Goal: Task Accomplishment & Management: Complete application form

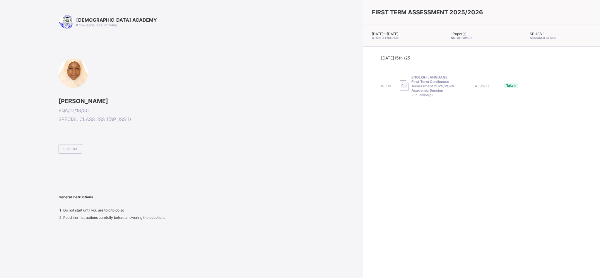
click at [75, 147] on span "Sign Out" at bounding box center [70, 149] width 14 height 4
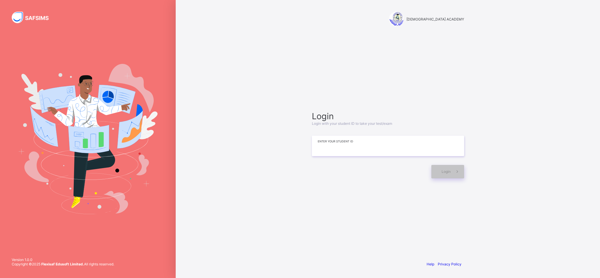
click at [322, 139] on input at bounding box center [388, 146] width 152 height 21
click at [320, 144] on input at bounding box center [388, 146] width 152 height 21
type input "*"
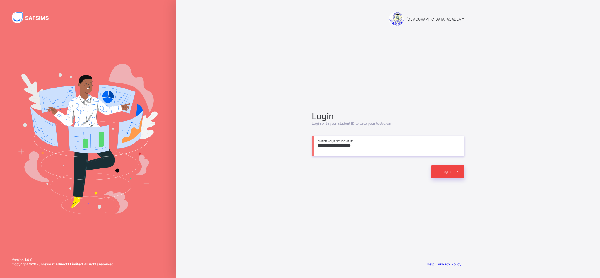
type input "**********"
click at [447, 174] on div "Login" at bounding box center [447, 171] width 33 height 13
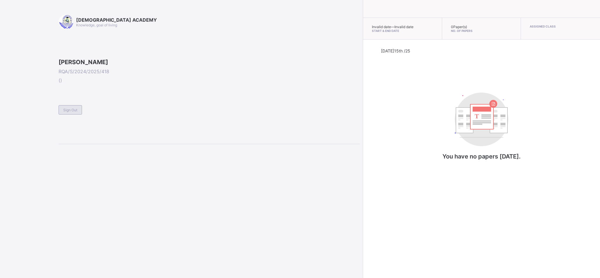
click at [60, 115] on div "Sign Out" at bounding box center [70, 109] width 23 height 9
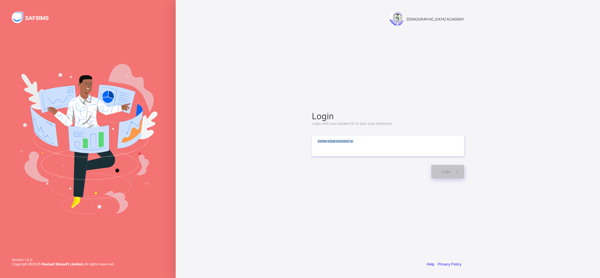
drag, startPoint x: 295, startPoint y: 230, endPoint x: 324, endPoint y: 152, distance: 83.1
click at [324, 152] on div "RAUDHATUL QUR'AN ACADEMY Login Login with your student ID to take your test/exa…" at bounding box center [388, 139] width 424 height 278
click at [280, 148] on div "RAUDHATUL QUR'AN ACADEMY Login Login with your student ID to take your test/exa…" at bounding box center [388, 139] width 424 height 278
click at [251, 18] on div "RAUDHATUL QUR'AN ACADEMY Login Login with your student ID to take your test/exa…" at bounding box center [388, 139] width 424 height 278
click at [318, 149] on input at bounding box center [388, 146] width 152 height 21
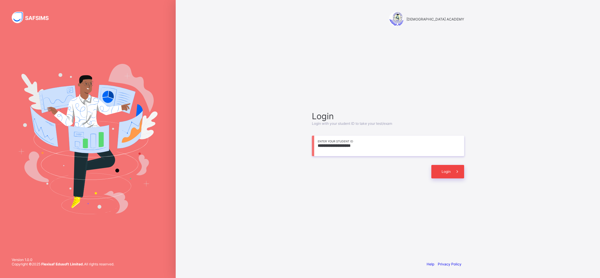
type input "**********"
click at [440, 170] on div "Login" at bounding box center [447, 171] width 33 height 13
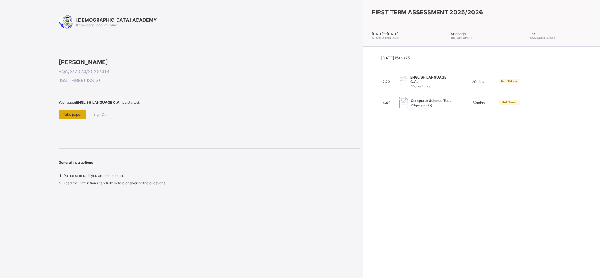
click at [66, 119] on div "Take paper" at bounding box center [72, 114] width 27 height 9
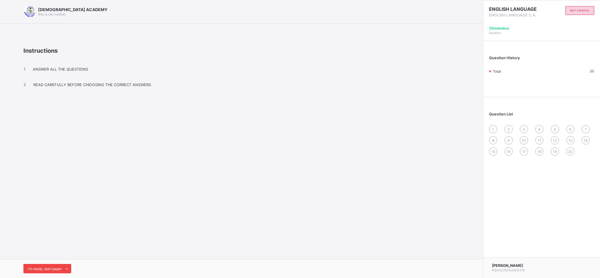
click at [32, 270] on span "I’m ready, start paper" at bounding box center [45, 269] width 34 height 4
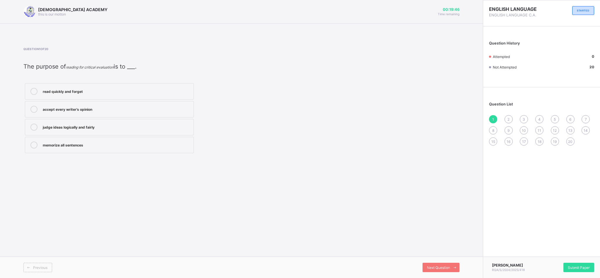
click at [60, 112] on div "accept every writer’s opinion" at bounding box center [117, 109] width 148 height 6
click at [448, 266] on span "Next Question" at bounding box center [438, 267] width 23 height 4
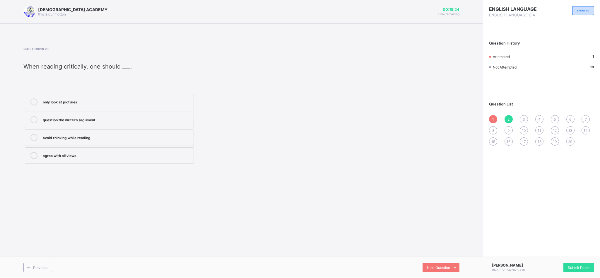
click at [93, 145] on label "avoid thinking while reading" at bounding box center [109, 137] width 169 height 16
click at [440, 267] on span "Next Question" at bounding box center [438, 267] width 23 height 4
click at [99, 119] on div "Taking notes and comparing ideas" at bounding box center [117, 117] width 148 height 6
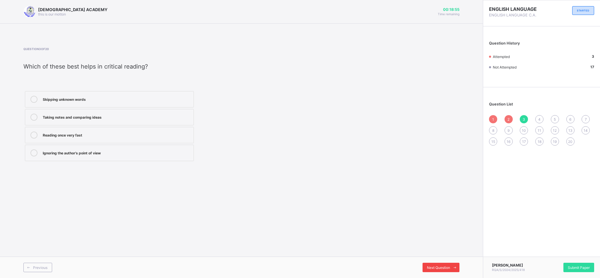
click at [437, 264] on div "Next Question" at bounding box center [441, 267] width 37 height 9
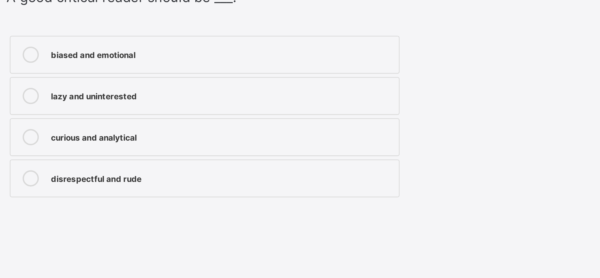
click at [83, 125] on div "curious and analytical" at bounding box center [117, 127] width 148 height 6
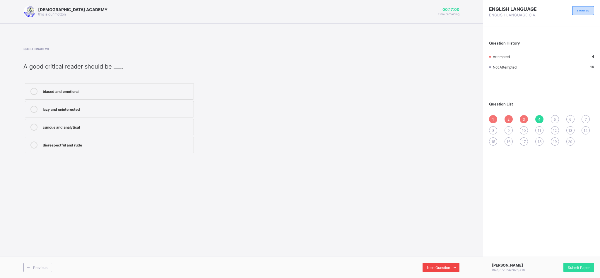
click at [430, 265] on div "Next Question" at bounding box center [441, 267] width 37 height 9
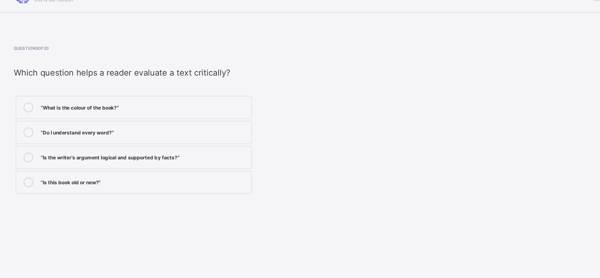
click at [78, 111] on div "“Do I understand every word?”" at bounding box center [117, 109] width 148 height 6
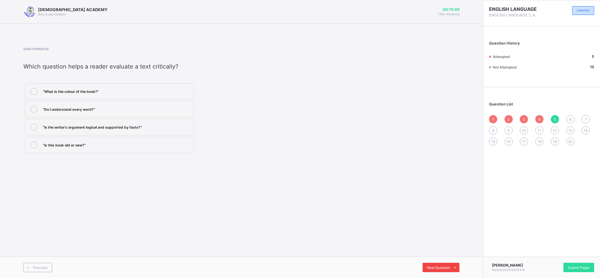
click at [436, 268] on span "Next Question" at bounding box center [438, 267] width 23 height 4
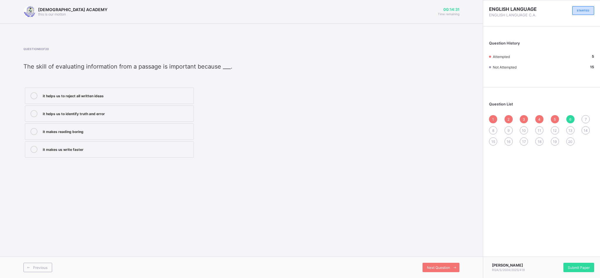
click at [328, 112] on div "Question 6 of 20 ​ The skill of evaluating information from a passage is import…" at bounding box center [241, 103] width 436 height 112
drag, startPoint x: 328, startPoint y: 112, endPoint x: 344, endPoint y: 117, distance: 17.3
click at [344, 117] on div "Question 6 of 20 ​ The skill of evaluating information from a passage is import…" at bounding box center [241, 103] width 436 height 112
drag, startPoint x: 344, startPoint y: 117, endPoint x: 311, endPoint y: 99, distance: 37.7
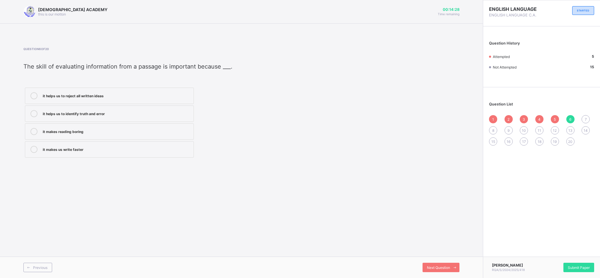
click at [311, 99] on div "Question 6 of 20 ​ The skill of evaluating information from a passage is import…" at bounding box center [241, 103] width 436 height 112
click at [339, 92] on div "Question 6 of 20 ​ The skill of evaluating information from a passage is import…" at bounding box center [241, 103] width 436 height 112
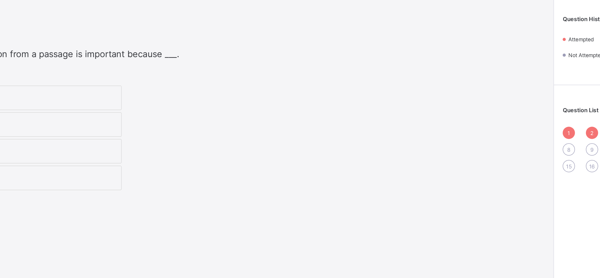
drag, startPoint x: 271, startPoint y: 109, endPoint x: 339, endPoint y: 109, distance: 67.9
click at [336, 110] on div "Question 6 of 20 ​ The skill of evaluating information from a passage is import…" at bounding box center [241, 103] width 436 height 112
drag, startPoint x: 368, startPoint y: 110, endPoint x: 400, endPoint y: 106, distance: 32.2
click at [400, 106] on div "Question 6 of 20 ​ The skill of evaluating information from a passage is import…" at bounding box center [241, 103] width 436 height 112
click at [339, 104] on div "Question 6 of 20 ​ The skill of evaluating information from a passage is import…" at bounding box center [241, 103] width 436 height 112
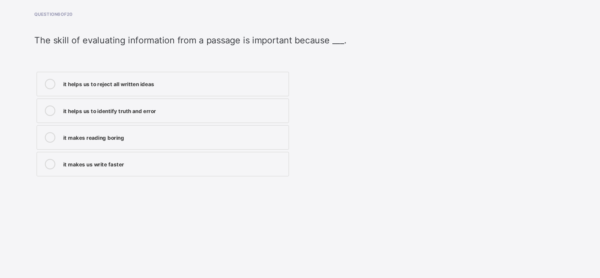
click at [43, 116] on div "it helps us to identify truth and error" at bounding box center [117, 113] width 148 height 6
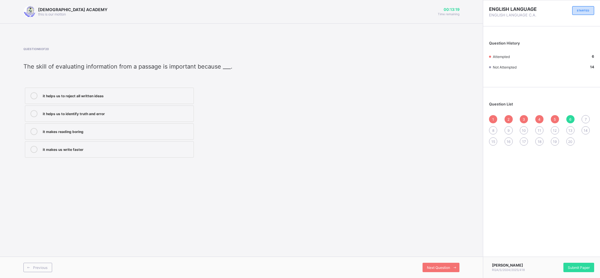
click at [587, 119] on div "7" at bounding box center [586, 119] width 8 height 8
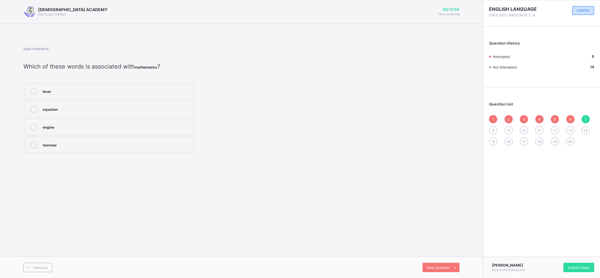
click at [49, 116] on label "equation" at bounding box center [109, 109] width 169 height 16
click at [491, 130] on div "8" at bounding box center [493, 130] width 8 height 8
click at [96, 109] on label "tractor" at bounding box center [109, 117] width 169 height 16
click at [509, 129] on span "9" at bounding box center [509, 130] width 2 height 4
click at [114, 119] on label "mathematics" at bounding box center [109, 113] width 169 height 16
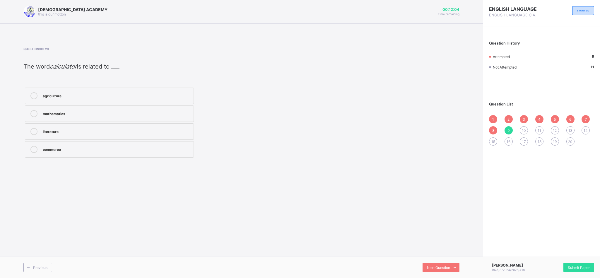
click at [524, 128] on span "10" at bounding box center [524, 130] width 4 height 4
click at [46, 108] on div "in" at bounding box center [117, 106] width 148 height 6
click at [47, 122] on div "at" at bounding box center [117, 124] width 148 height 6
click at [540, 129] on span "11" at bounding box center [540, 130] width 4 height 4
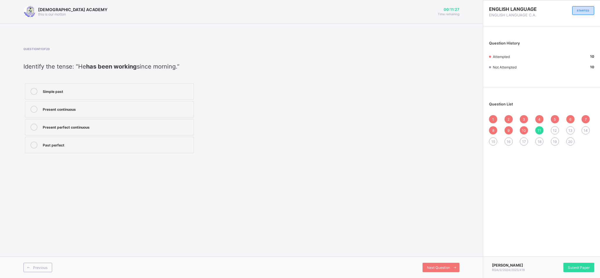
click at [54, 131] on div "Present perfect continuous" at bounding box center [117, 127] width 148 height 7
click at [445, 268] on span "Next Question" at bounding box center [438, 267] width 23 height 4
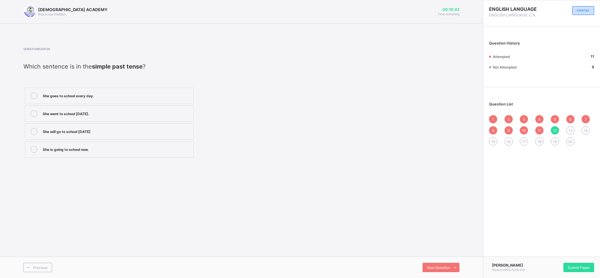
click at [98, 95] on div "She goes to school every day." at bounding box center [117, 95] width 148 height 6
click at [571, 129] on span "13" at bounding box center [570, 130] width 4 height 4
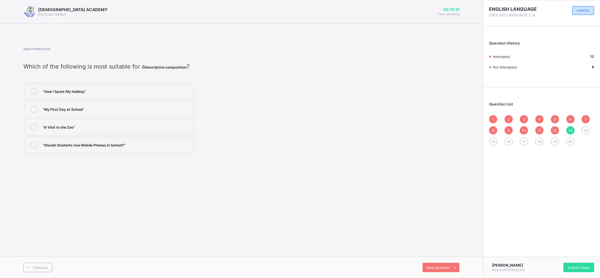
click at [76, 147] on div "“Should Students Use Mobile Phones in School?”" at bounding box center [117, 144] width 148 height 6
click at [425, 271] on div "Next Question" at bounding box center [441, 267] width 37 height 9
click at [62, 127] on div "persuade readers to accept a view" at bounding box center [117, 127] width 148 height 6
click at [491, 141] on span "15" at bounding box center [493, 141] width 4 height 4
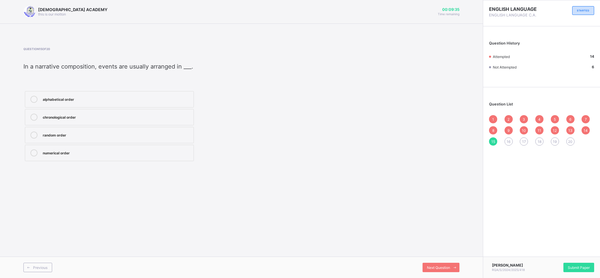
click at [96, 105] on label "alphabetical order" at bounding box center [109, 99] width 169 height 16
click at [505, 143] on div "16" at bounding box center [509, 141] width 8 height 8
click at [151, 97] on label "eyes and ears only" at bounding box center [109, 91] width 169 height 16
click at [99, 142] on label "imagination only" at bounding box center [109, 145] width 169 height 16
click at [80, 127] on div "sense of touch only" at bounding box center [117, 127] width 148 height 6
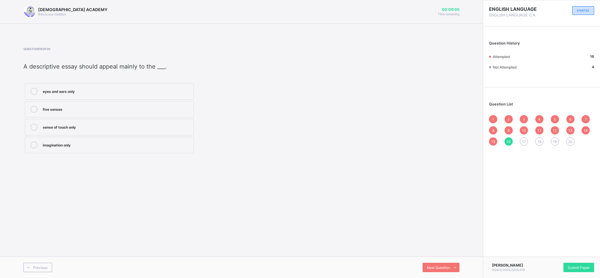
click at [82, 105] on label "five senses" at bounding box center [109, 109] width 169 height 16
click at [86, 87] on label "eyes and ears only" at bounding box center [109, 91] width 169 height 16
click at [523, 142] on span "17" at bounding box center [524, 141] width 4 height 4
drag, startPoint x: 356, startPoint y: 63, endPoint x: 386, endPoint y: 57, distance: 30.5
click at [386, 57] on div "Question 17 of 20 The words beat and bit differ in the sounds ___. /iː/ and /ɪ/…" at bounding box center [241, 100] width 436 height 107
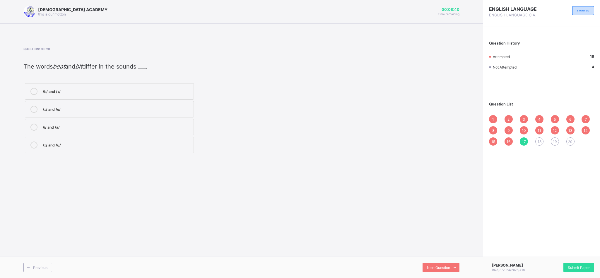
click at [386, 57] on div "Question 17 of 20 The words beat and bit differ in the sounds ___. /iː/ and /ɪ/…" at bounding box center [241, 100] width 436 height 107
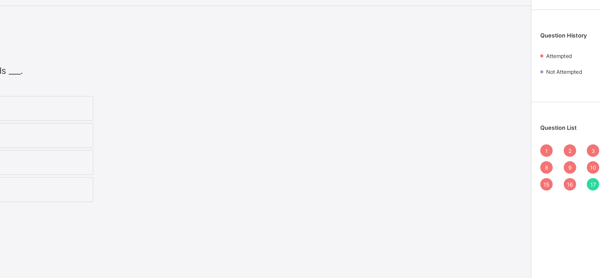
drag, startPoint x: 424, startPoint y: 63, endPoint x: 389, endPoint y: 69, distance: 36.3
click at [389, 69] on div "Question 17 of 20 The words beat and bit differ in the sounds ___. /iː/ and /ɪ/…" at bounding box center [241, 100] width 436 height 107
drag, startPoint x: 389, startPoint y: 69, endPoint x: 456, endPoint y: 70, distance: 67.4
click at [456, 70] on div "Question 17 of 20 The words beat and bit differ in the sounds ___. /iː/ and /ɪ/…" at bounding box center [241, 100] width 436 height 107
click at [339, 85] on div "Question 17 of 20 The words beat and bit differ in the sounds ___. /iː/ and /ɪ/…" at bounding box center [241, 100] width 436 height 107
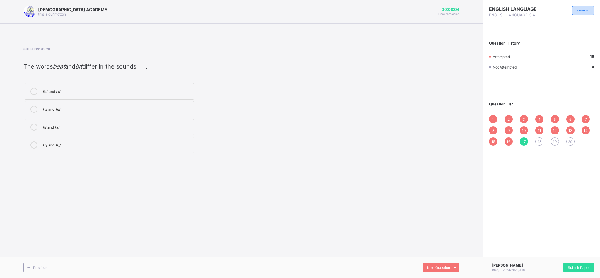
click at [236, 96] on div "/iː/ and /ɪ/ /ɪ/ and /e/ /i/ and /a/ /ɪ/ and /ʊ/" at bounding box center [166, 118] width 287 height 73
click at [124, 84] on label "/iː/ and /ɪ/" at bounding box center [109, 91] width 169 height 16
click at [436, 269] on span "Next Question" at bounding box center [438, 267] width 23 height 4
click at [38, 122] on div at bounding box center [34, 119] width 12 height 7
click at [446, 267] on span "Next Question" at bounding box center [438, 267] width 23 height 4
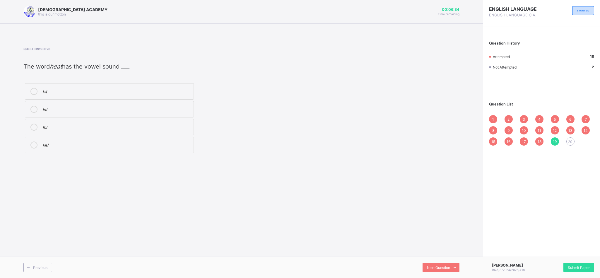
click at [46, 130] on div "/iː/" at bounding box center [117, 127] width 148 height 7
click at [445, 267] on span "Next Question" at bounding box center [438, 267] width 23 height 4
click at [112, 126] on div "pot / bought" at bounding box center [117, 127] width 148 height 6
click at [424, 267] on div "Next Question" at bounding box center [441, 267] width 37 height 9
click at [491, 114] on div "Question List 1 2 3 4 5 6 7 8 9 10 11 12 13 14 15 16 17 18 19 20" at bounding box center [541, 120] width 117 height 61
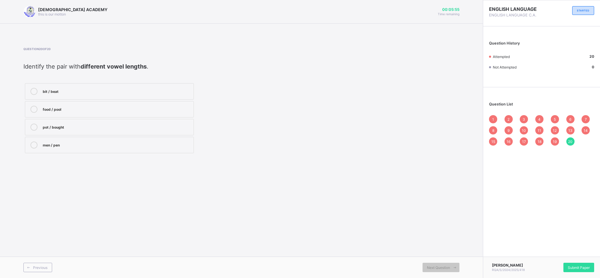
click at [491, 119] on div "1" at bounding box center [493, 119] width 8 height 8
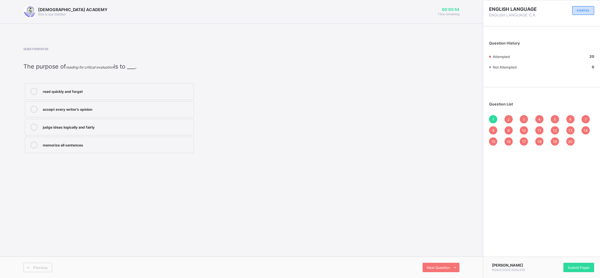
click at [491, 119] on div "1" at bounding box center [493, 119] width 8 height 8
click at [507, 119] on div "2" at bounding box center [509, 119] width 8 height 8
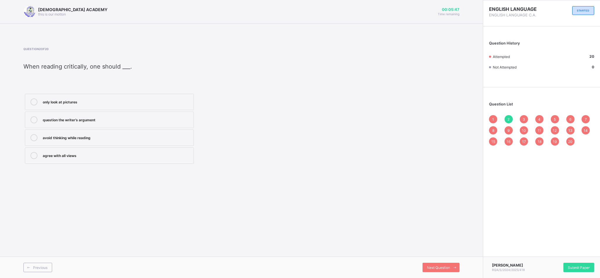
click at [507, 119] on div "2" at bounding box center [509, 119] width 8 height 8
click at [522, 119] on div "3" at bounding box center [524, 119] width 8 height 8
click at [540, 117] on span "4" at bounding box center [539, 119] width 2 height 4
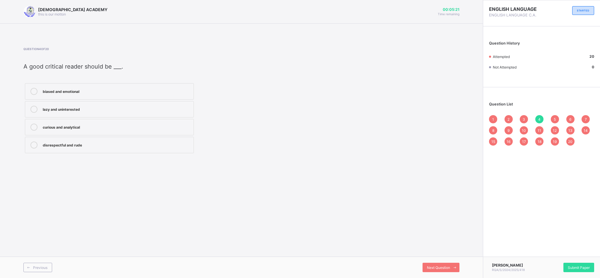
click at [492, 117] on span "1" at bounding box center [493, 119] width 2 height 4
click at [508, 118] on span "2" at bounding box center [509, 119] width 2 height 4
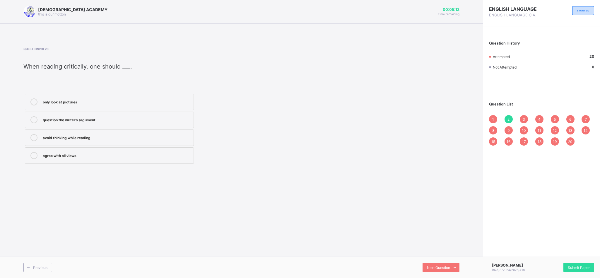
click at [527, 118] on div "3" at bounding box center [524, 119] width 8 height 8
click at [541, 119] on div "4" at bounding box center [539, 119] width 8 height 8
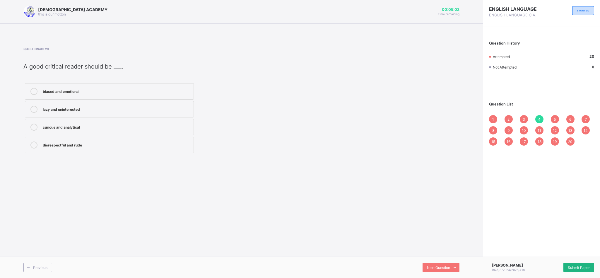
click at [573, 265] on span "Submit Paper" at bounding box center [579, 267] width 22 height 4
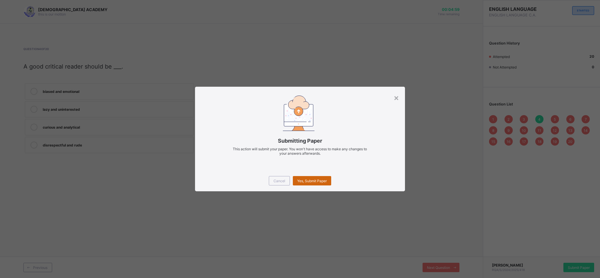
click at [318, 181] on span "Yes, Submit Paper" at bounding box center [312, 181] width 30 height 4
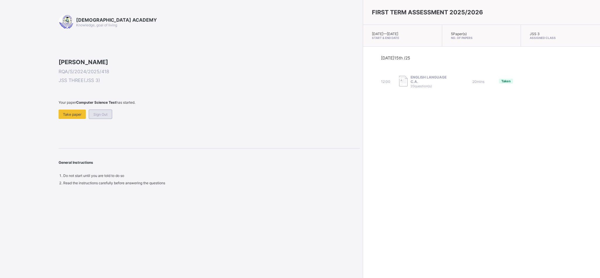
click at [98, 117] on span "Sign Out" at bounding box center [100, 114] width 14 height 4
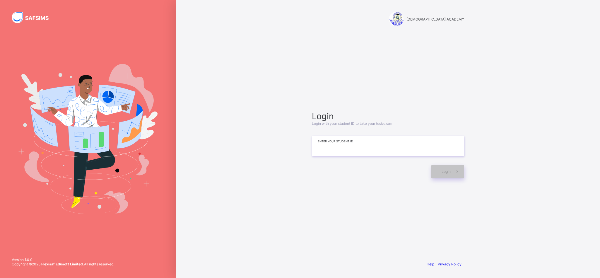
click at [317, 142] on input at bounding box center [388, 146] width 152 height 21
type input "**********"
click at [447, 168] on div "Login" at bounding box center [447, 171] width 33 height 13
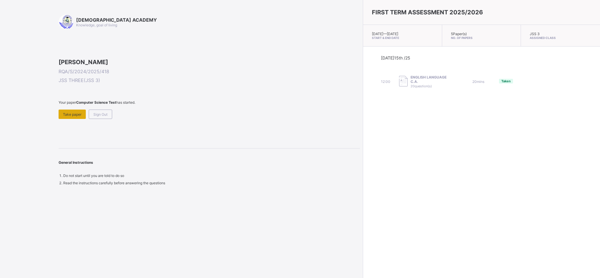
click at [62, 119] on div "Take paper" at bounding box center [72, 114] width 27 height 9
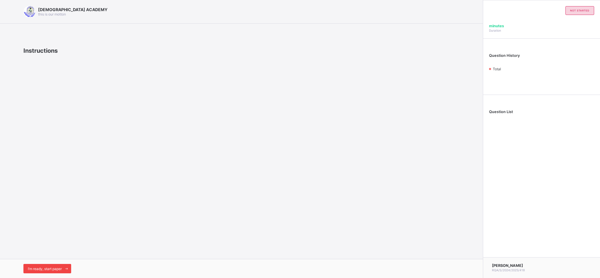
click at [38, 267] on span "I’m ready, start paper" at bounding box center [45, 269] width 34 height 4
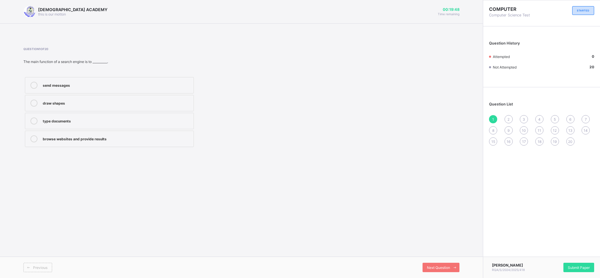
click at [47, 146] on label "browse websites and provide results" at bounding box center [109, 139] width 169 height 16
click at [438, 265] on div "Next Question" at bounding box center [441, 267] width 37 height 9
click at [57, 100] on div "search box" at bounding box center [117, 103] width 148 height 6
click at [452, 263] on span at bounding box center [454, 267] width 9 height 9
click at [86, 89] on div "pictures and videos" at bounding box center [117, 85] width 148 height 7
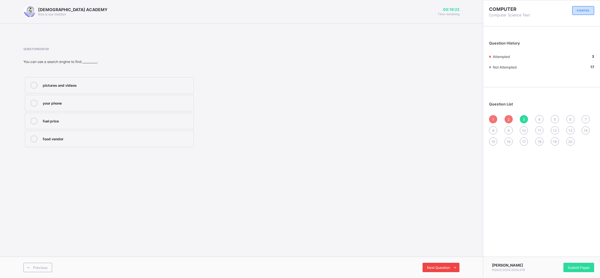
click at [427, 264] on div "Next Question" at bounding box center [441, 267] width 37 height 9
click at [64, 86] on div "web browser" at bounding box center [117, 85] width 148 height 6
click at [59, 107] on label "search engines" at bounding box center [109, 103] width 169 height 16
click at [71, 86] on div "web browser" at bounding box center [117, 85] width 148 height 6
click at [137, 105] on div "search engines" at bounding box center [117, 103] width 148 height 6
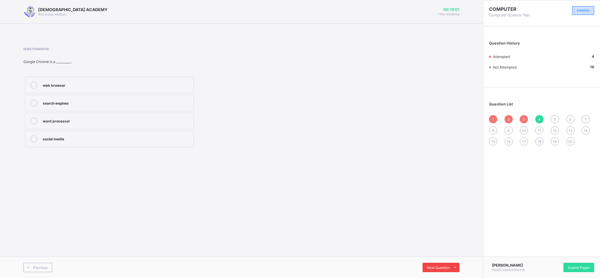
click at [424, 265] on div "Next Question" at bounding box center [441, 267] width 37 height 9
click at [65, 147] on label "finding information" at bounding box center [109, 139] width 169 height 16
click at [443, 268] on span "Next Question" at bounding box center [438, 267] width 23 height 4
click at [32, 136] on label "search engine" at bounding box center [109, 139] width 169 height 16
click at [439, 264] on div "Next Question" at bounding box center [441, 267] width 37 height 9
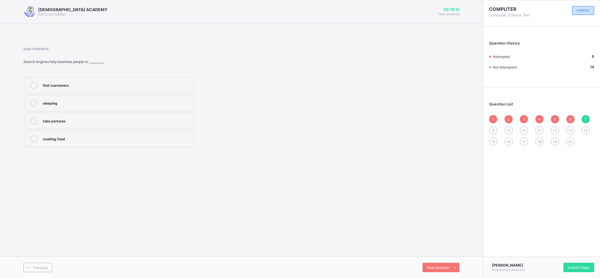
click at [74, 89] on div "find customers" at bounding box center [117, 85] width 148 height 7
click at [494, 131] on span "8" at bounding box center [493, 130] width 2 height 4
click at [82, 107] on div "updated" at bounding box center [117, 103] width 148 height 7
click at [457, 264] on span at bounding box center [454, 267] width 9 height 9
click at [103, 83] on div "Google" at bounding box center [117, 85] width 148 height 6
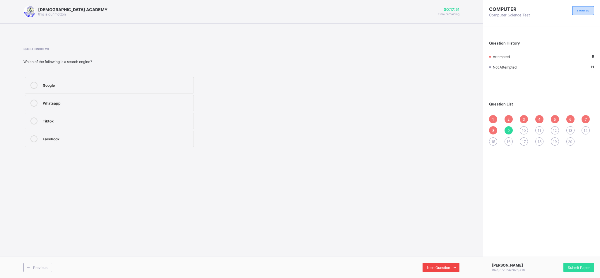
click at [430, 267] on span "Next Question" at bounding box center [438, 267] width 23 height 4
click at [70, 89] on div "Bing" at bounding box center [117, 85] width 148 height 7
click at [68, 106] on div "Google" at bounding box center [117, 103] width 148 height 7
click at [539, 132] on span "11" at bounding box center [540, 130] width 4 height 4
click at [80, 136] on div "an internet connection" at bounding box center [117, 138] width 148 height 6
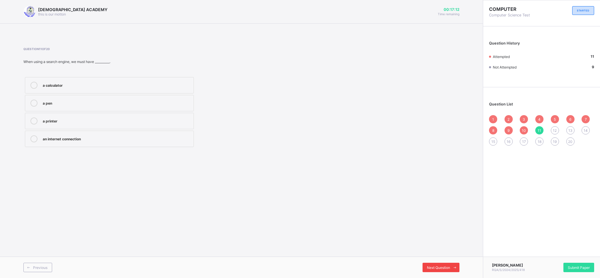
click at [435, 270] on div "Next Question" at bounding box center [441, 267] width 37 height 9
click at [41, 143] on label "research and learning" at bounding box center [109, 139] width 169 height 16
click at [443, 266] on span "Next Question" at bounding box center [438, 267] width 23 height 4
click at [49, 81] on label "image" at bounding box center [109, 85] width 169 height 16
click at [425, 269] on div "Next Question" at bounding box center [441, 267] width 37 height 9
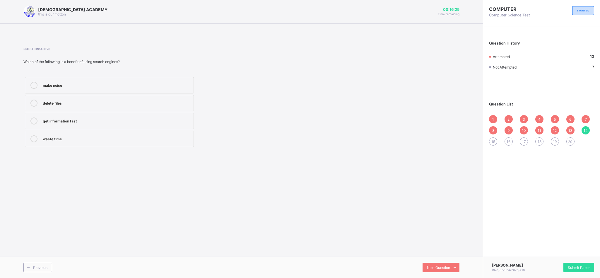
click at [60, 123] on div "get information fast" at bounding box center [117, 120] width 148 height 6
click at [494, 143] on span "15" at bounding box center [493, 141] width 4 height 4
click at [69, 103] on div "find information on the internet" at bounding box center [117, 103] width 148 height 6
click at [508, 143] on span "16" at bounding box center [509, 141] width 4 height 4
click at [6, 20] on div "RAUDHATUL QUR'AN ACADEMY this is our motton 00:16:09 Time remaining" at bounding box center [241, 12] width 483 height 24
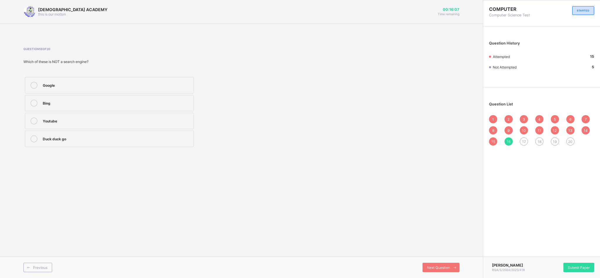
click at [61, 124] on div "Youtube" at bounding box center [117, 120] width 148 height 7
click at [441, 268] on span "Next Question" at bounding box center [438, 267] width 23 height 4
click at [58, 105] on div "search engines" at bounding box center [117, 103] width 148 height 6
click at [444, 268] on span "Next Question" at bounding box center [438, 267] width 23 height 4
click at [40, 87] on label "Bing" at bounding box center [109, 85] width 169 height 16
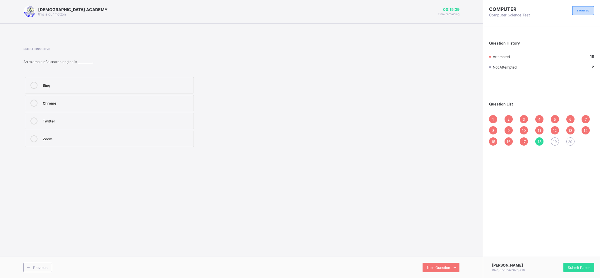
click at [554, 140] on span "19" at bounding box center [555, 141] width 4 height 4
click at [57, 136] on label "searching" at bounding box center [109, 139] width 169 height 16
click at [425, 264] on div "Next Question" at bounding box center [441, 267] width 37 height 9
click at [51, 105] on div "exam answers and materials" at bounding box center [117, 103] width 148 height 6
click at [568, 265] on span "Submit Paper" at bounding box center [579, 267] width 22 height 4
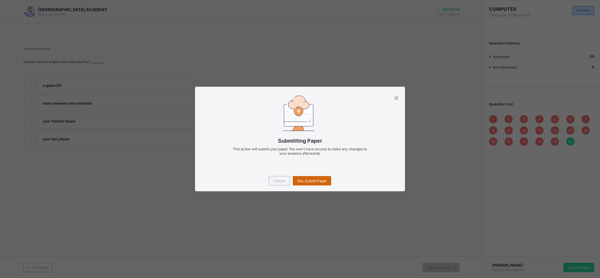
click at [312, 177] on div "Yes, Submit Paper" at bounding box center [312, 180] width 38 height 9
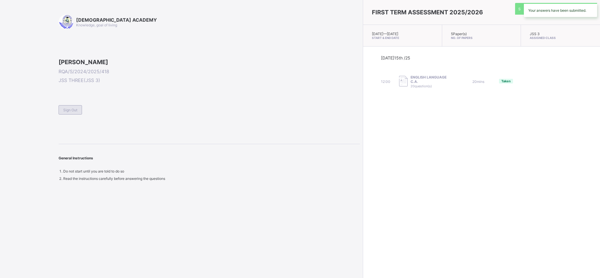
click at [75, 112] on span "Sign Out" at bounding box center [70, 110] width 14 height 4
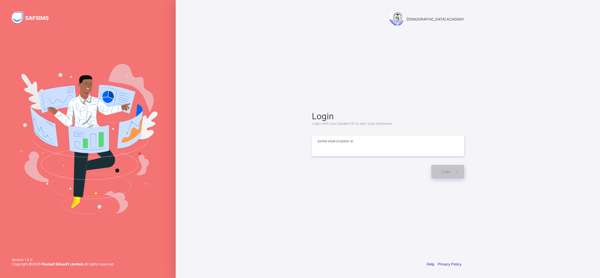
click at [368, 146] on input at bounding box center [388, 146] width 152 height 21
type input "*"
type input "**********"
click at [455, 172] on icon at bounding box center [457, 172] width 6 height 6
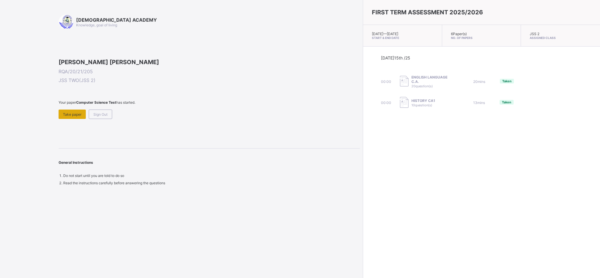
click at [71, 117] on span "Take paper" at bounding box center [72, 114] width 18 height 4
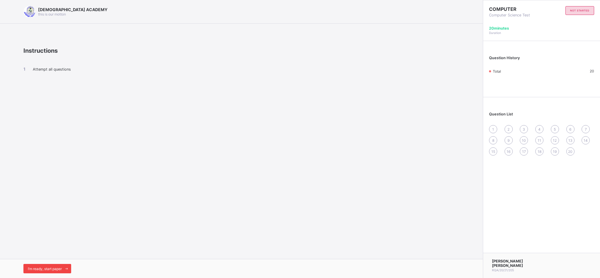
click at [54, 271] on span "I’m ready, start paper" at bounding box center [45, 269] width 34 height 4
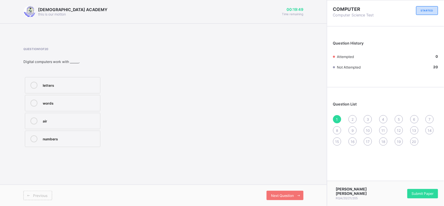
drag, startPoint x: 600, startPoint y: 2, endPoint x: 315, endPoint y: 59, distance: 289.7
click at [315, 59] on div "RAUDHATUL QUR'AN ACADEMY this is our motton 00:19:49 Time remaining Question 1 …" at bounding box center [163, 103] width 327 height 206
click at [47, 139] on div "numbers" at bounding box center [70, 138] width 54 height 6
click at [283, 194] on span "Next Question" at bounding box center [282, 195] width 23 height 4
click at [65, 81] on label "out put" at bounding box center [63, 85] width 76 height 16
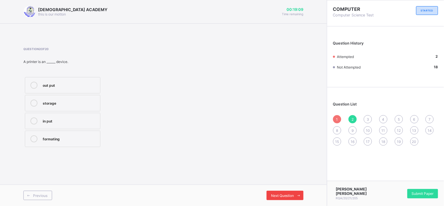
click at [297, 194] on icon at bounding box center [299, 196] width 4 height 4
click at [60, 124] on div "out put" at bounding box center [70, 120] width 54 height 7
click at [296, 194] on span at bounding box center [298, 195] width 9 height 9
click at [80, 88] on div "C. P. U" at bounding box center [70, 85] width 54 height 7
click at [289, 195] on span "Next Question" at bounding box center [282, 195] width 23 height 4
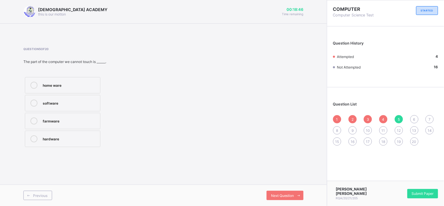
click at [65, 107] on label "software" at bounding box center [63, 103] width 76 height 16
click at [278, 194] on span "Next Question" at bounding box center [282, 195] width 23 height 4
click at [59, 116] on label "numbers" at bounding box center [63, 121] width 76 height 16
click at [271, 193] on div "Next Question" at bounding box center [285, 195] width 37 height 9
click at [45, 142] on div "storing files" at bounding box center [70, 138] width 54 height 7
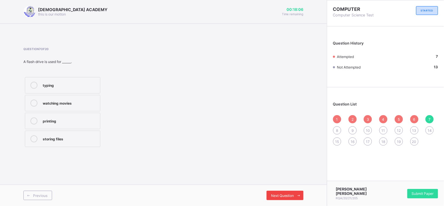
click at [299, 192] on span at bounding box center [298, 195] width 9 height 9
click at [81, 78] on label "hard ware" at bounding box center [63, 85] width 76 height 16
click at [274, 196] on span "Next Question" at bounding box center [282, 195] width 23 height 4
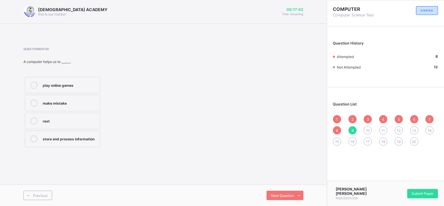
click at [91, 143] on label "store and process information" at bounding box center [63, 139] width 76 height 16
click at [282, 197] on span "Next Question" at bounding box center [282, 195] width 23 height 4
click at [54, 89] on label "Central Processing Unit" at bounding box center [63, 85] width 76 height 16
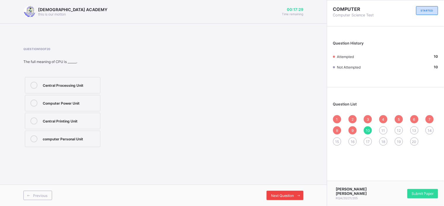
click at [289, 192] on div "Next Question" at bounding box center [285, 195] width 37 height 9
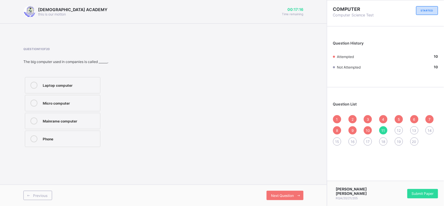
click at [50, 105] on div "Micro computer" at bounding box center [70, 103] width 54 height 6
click at [273, 192] on div "Next Question" at bounding box center [285, 195] width 37 height 9
click at [384, 130] on span "11" at bounding box center [384, 130] width 4 height 4
click at [74, 115] on label "Mainrame computer" at bounding box center [63, 121] width 76 height 16
click at [296, 195] on span at bounding box center [298, 195] width 9 height 9
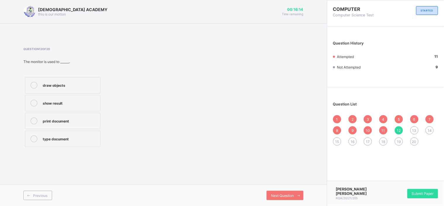
click at [59, 141] on div "type document" at bounding box center [70, 138] width 54 height 6
click at [59, 89] on label "draw objects" at bounding box center [63, 85] width 76 height 16
click at [62, 104] on div "show result" at bounding box center [70, 103] width 54 height 6
click at [285, 194] on span "Next Question" at bounding box center [282, 195] width 23 height 4
click at [65, 89] on label "typing" at bounding box center [63, 85] width 76 height 16
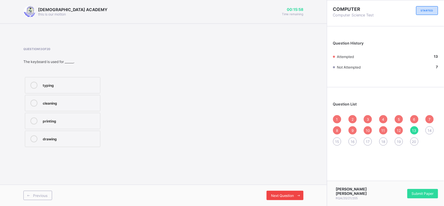
click at [291, 193] on span "Next Question" at bounding box center [282, 195] width 23 height 4
click at [60, 104] on div "fast" at bounding box center [70, 103] width 54 height 6
click at [279, 194] on span "Next Question" at bounding box center [282, 195] width 23 height 4
click at [68, 84] on div "Laptop" at bounding box center [70, 85] width 54 height 6
click at [288, 184] on div "RAUDHATUL QUR'AN ACADEMY this is our motton 00:15:42 Time remaining Question 15…" at bounding box center [163, 103] width 327 height 206
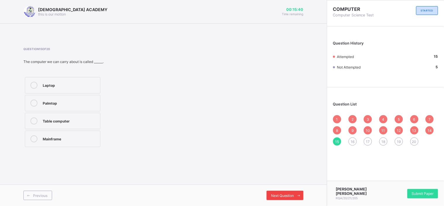
click at [274, 192] on div "Next Question" at bounding box center [285, 195] width 37 height 9
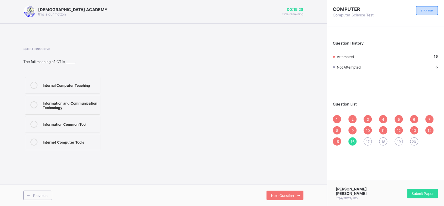
click at [60, 106] on div "Information and Communication Technology" at bounding box center [70, 105] width 54 height 10
click at [274, 194] on span "Next Question" at bounding box center [282, 195] width 23 height 4
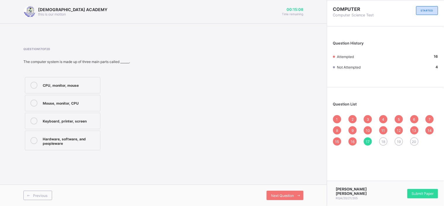
click at [63, 147] on label "Hardware, software, and peopleware" at bounding box center [63, 141] width 76 height 20
click at [276, 190] on div "Previous Next Question" at bounding box center [163, 195] width 327 height 21
click at [276, 194] on span "Next Question" at bounding box center [282, 195] width 23 height 4
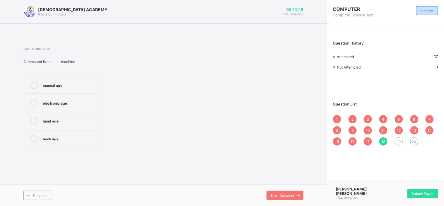
click at [54, 105] on div "electronic age" at bounding box center [70, 103] width 54 height 6
click at [253, 189] on div "Previous Next Question" at bounding box center [163, 195] width 327 height 21
click at [283, 198] on div "Next Question" at bounding box center [285, 195] width 37 height 9
click at [357, 119] on div "2" at bounding box center [353, 119] width 8 height 8
click at [368, 117] on span "3" at bounding box center [368, 119] width 2 height 4
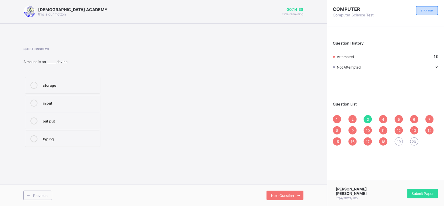
click at [386, 118] on div "4" at bounding box center [384, 119] width 8 height 8
click at [399, 119] on span "5" at bounding box center [399, 119] width 2 height 4
click at [415, 118] on span "6" at bounding box center [415, 119] width 2 height 4
click at [438, 118] on div "Question List 1 2 3 4 5 6 7 8 9 10 11 12 13 14 15 16 17 18 19 20" at bounding box center [385, 120] width 117 height 61
click at [296, 194] on span at bounding box center [298, 195] width 9 height 9
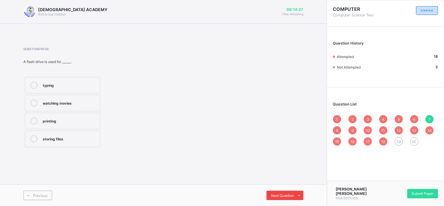
click at [296, 194] on span at bounding box center [298, 195] width 9 height 9
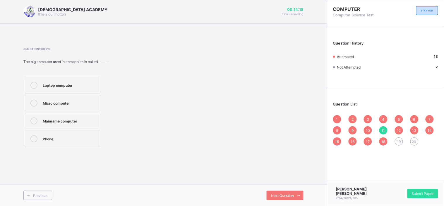
click at [397, 141] on span "19" at bounding box center [399, 141] width 4 height 4
click at [62, 86] on div "big work and research" at bounding box center [70, 85] width 54 height 6
click at [253, 190] on div "Previous Next Question" at bounding box center [163, 195] width 327 height 21
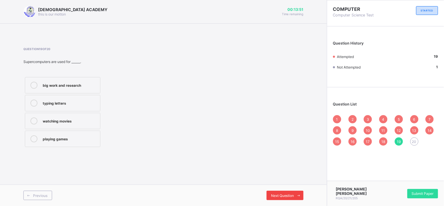
click at [273, 195] on span "Next Question" at bounding box center [282, 195] width 23 height 4
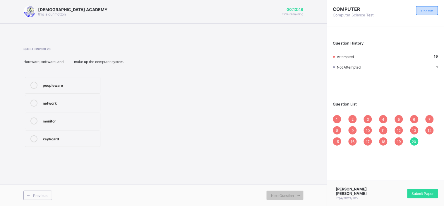
click at [85, 83] on div "peopleware" at bounding box center [70, 85] width 54 height 6
click at [428, 196] on span "Submit Paper" at bounding box center [423, 193] width 22 height 4
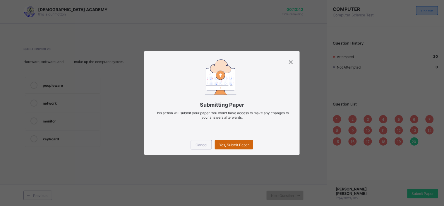
click at [244, 141] on div "Yes, Submit Paper" at bounding box center [234, 144] width 38 height 9
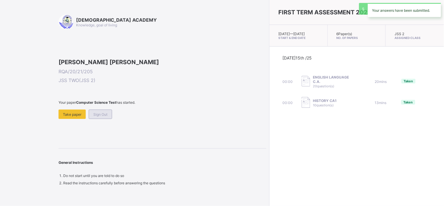
click at [98, 117] on span "Sign Out" at bounding box center [100, 114] width 14 height 4
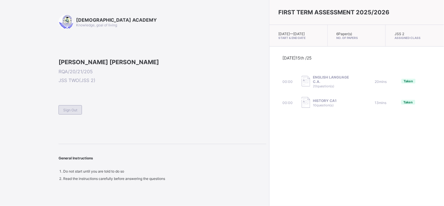
click at [72, 112] on span "Sign Out" at bounding box center [70, 110] width 14 height 4
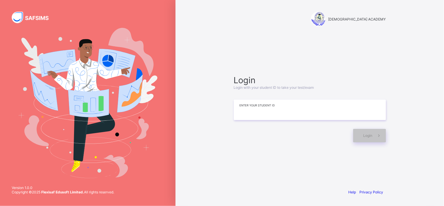
click at [250, 108] on input at bounding box center [310, 110] width 152 height 21
click at [250, 108] on input "**********" at bounding box center [310, 110] width 152 height 21
click at [364, 132] on div "Login" at bounding box center [369, 135] width 33 height 13
click at [273, 116] on input "**********" at bounding box center [310, 110] width 152 height 21
type input "**********"
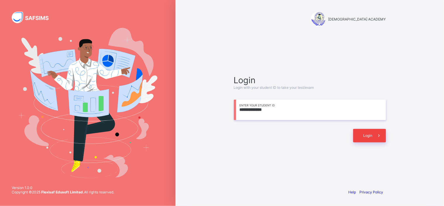
click at [366, 132] on div "Login" at bounding box center [369, 135] width 33 height 13
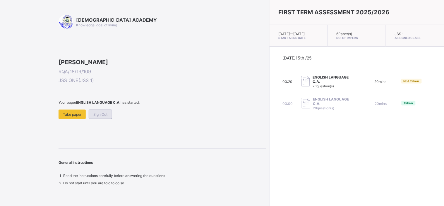
click at [101, 117] on span "Sign Out" at bounding box center [100, 114] width 14 height 4
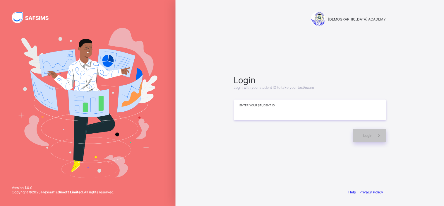
click at [261, 114] on input at bounding box center [310, 110] width 152 height 21
type input "*"
type input "**********"
click at [364, 134] on span "Login" at bounding box center [368, 135] width 9 height 4
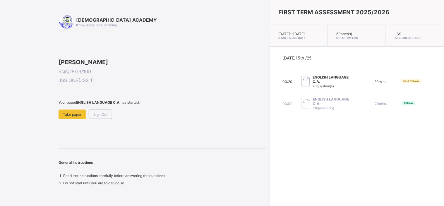
click at [292, 175] on div "FIRST TERM ASSESSMENT 2025/2026 Sun, Oct 12th 2025 — Tue, Oct 21st 2025 Start &…" at bounding box center [356, 103] width 175 height 206
click at [75, 119] on div "Take paper" at bounding box center [72, 114] width 27 height 9
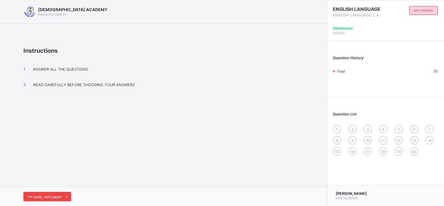
click at [53, 197] on span "I’m ready, start paper" at bounding box center [45, 196] width 34 height 4
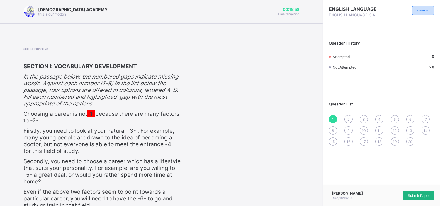
click at [414, 193] on span "Submit Paper" at bounding box center [418, 195] width 22 height 4
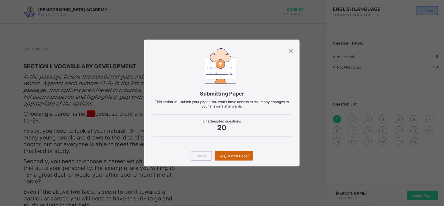
click at [226, 158] on span "Yes, Submit Paper" at bounding box center [234, 156] width 30 height 4
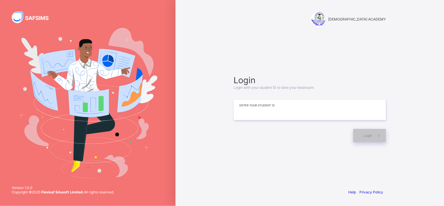
click at [245, 115] on input at bounding box center [310, 110] width 152 height 21
type input "**********"
click at [362, 135] on div "Login" at bounding box center [369, 135] width 33 height 13
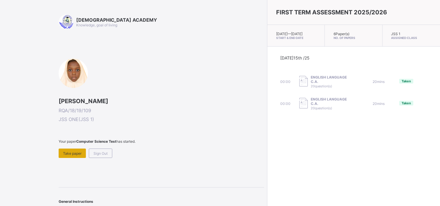
click at [72, 154] on div "Take paper" at bounding box center [72, 152] width 27 height 9
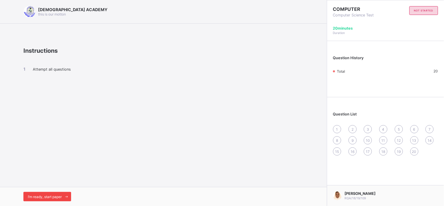
click at [52, 195] on span "I’m ready, start paper" at bounding box center [45, 196] width 34 height 4
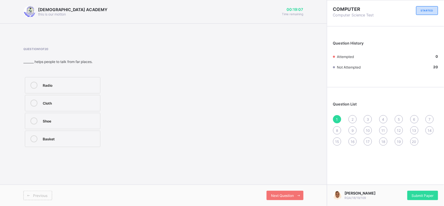
click at [79, 85] on div "Radio" at bounding box center [70, 85] width 54 height 6
click at [292, 195] on span "Next Question" at bounding box center [282, 195] width 23 height 4
click at [72, 103] on div "Stone age" at bounding box center [70, 103] width 54 height 6
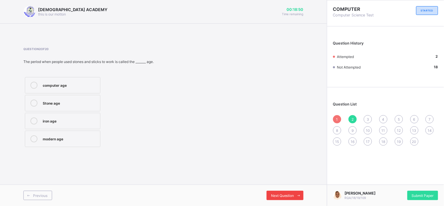
click at [276, 195] on span "Next Question" at bounding box center [282, 195] width 23 height 4
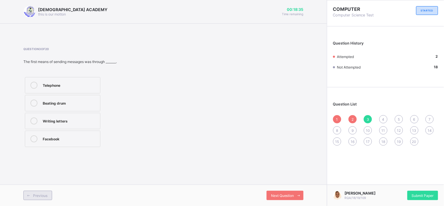
click at [37, 195] on span "Previous" at bounding box center [40, 195] width 14 height 4
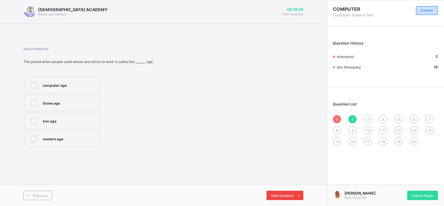
click at [287, 194] on span "Next Question" at bounding box center [282, 195] width 23 height 4
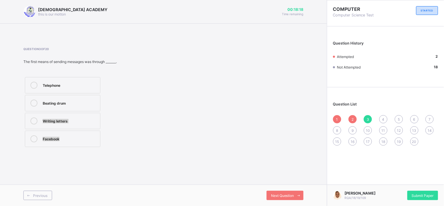
drag, startPoint x: 79, startPoint y: 103, endPoint x: 264, endPoint y: 172, distance: 197.9
click at [264, 172] on div "[DEMOGRAPHIC_DATA] ACADEMY this is our [PERSON_NAME] 00:18:18 Time remaining Qu…" at bounding box center [163, 103] width 327 height 206
click at [282, 197] on span "Next Question" at bounding box center [282, 195] width 23 height 4
click at [37, 200] on div "Previous" at bounding box center [37, 195] width 29 height 9
click at [37, 194] on span "Previous" at bounding box center [40, 195] width 14 height 4
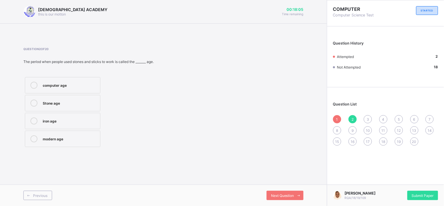
click at [95, 107] on label "Stone age" at bounding box center [63, 103] width 76 height 16
click at [288, 193] on span "Next Question" at bounding box center [282, 195] width 23 height 4
click at [79, 98] on label "Beating drum" at bounding box center [63, 103] width 76 height 16
click at [293, 194] on span "Next Question" at bounding box center [282, 195] width 23 height 4
click at [68, 83] on div "Technology" at bounding box center [70, 85] width 54 height 6
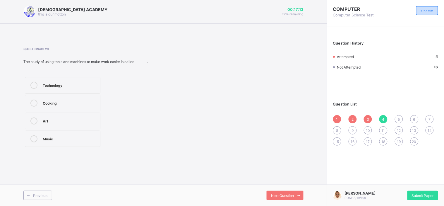
click at [289, 189] on div "Previous Next Question" at bounding box center [163, 195] width 327 height 21
click at [288, 191] on div "Next Question" at bounding box center [285, 195] width 37 height 9
click at [84, 90] on label "Phone and computer" at bounding box center [63, 85] width 76 height 16
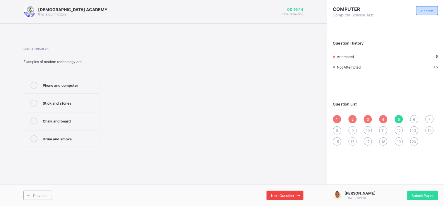
click at [280, 196] on span "Next Question" at bounding box center [282, 195] width 23 height 4
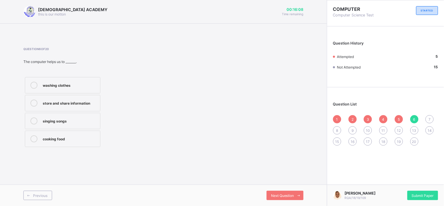
click at [95, 105] on div "store and share information" at bounding box center [70, 103] width 54 height 7
click at [291, 192] on div "Next Question" at bounding box center [285, 195] width 37 height 9
click at [57, 142] on div "Ccomputer age" at bounding box center [70, 138] width 54 height 7
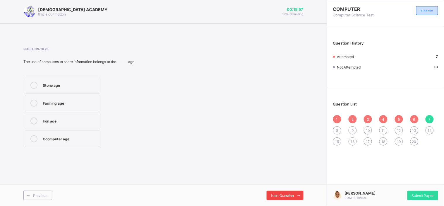
click at [280, 195] on span "Next Question" at bounding box center [282, 195] width 23 height 4
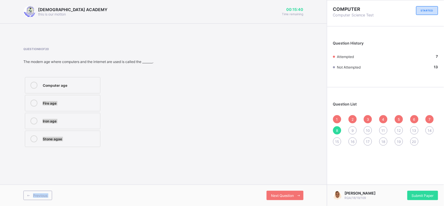
drag, startPoint x: 72, startPoint y: 85, endPoint x: 209, endPoint y: 195, distance: 175.9
click at [209, 195] on div "[DEMOGRAPHIC_DATA] ACADEMY this is our [PERSON_NAME] 00:15:40 Time remaining Qu…" at bounding box center [163, 103] width 327 height 206
click at [88, 79] on label "Computer age" at bounding box center [63, 85] width 76 height 16
click at [291, 195] on span "Next Question" at bounding box center [282, 195] width 23 height 4
click at [77, 123] on div "Electronic age" at bounding box center [70, 120] width 54 height 6
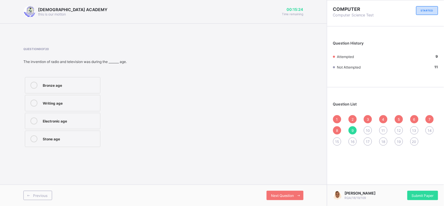
click at [294, 190] on div "Previous Next Question" at bounding box center [163, 195] width 327 height 21
click at [291, 196] on span "Next Question" at bounding box center [282, 195] width 23 height 4
click at [66, 98] on label "Computer" at bounding box center [63, 103] width 76 height 16
click at [288, 197] on span "Next Question" at bounding box center [282, 195] width 23 height 4
click at [59, 125] on label "Writing age" at bounding box center [63, 121] width 76 height 16
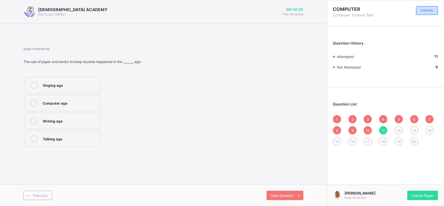
click at [64, 100] on div "Computer age" at bounding box center [70, 103] width 54 height 6
click at [297, 196] on icon at bounding box center [299, 196] width 4 height 4
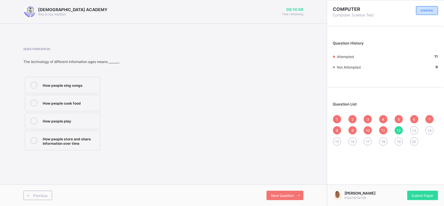
click at [89, 139] on div "How people store and share information over time" at bounding box center [70, 140] width 54 height 10
click at [286, 194] on span "Next Question" at bounding box center [282, 195] width 23 height 4
click at [84, 85] on div "Computer age" at bounding box center [70, 85] width 54 height 6
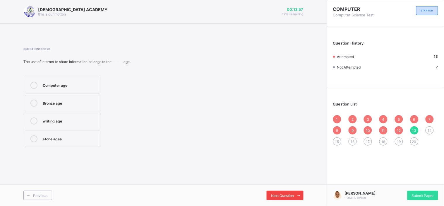
click at [295, 192] on span at bounding box center [298, 195] width 9 height 9
click at [85, 138] on div "Computer age" at bounding box center [70, 138] width 54 height 6
click at [278, 194] on span "Next Question" at bounding box center [282, 195] width 23 height 4
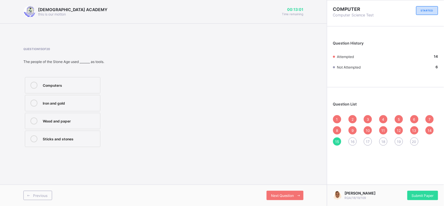
click at [90, 136] on div "Sticks and stones" at bounding box center [70, 138] width 54 height 6
click at [270, 192] on div "Next Question" at bounding box center [285, 195] width 37 height 9
click at [86, 87] on div "easier" at bounding box center [70, 85] width 54 height 6
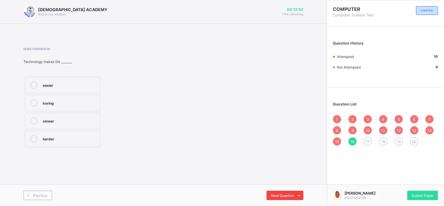
click at [277, 191] on div "Next Question" at bounding box center [285, 195] width 37 height 9
click at [89, 129] on div "Television Radio Beating drum Email" at bounding box center [62, 112] width 78 height 73
drag, startPoint x: 84, startPoint y: 121, endPoint x: 77, endPoint y: 116, distance: 8.9
click at [77, 116] on label "Beating drum" at bounding box center [63, 121] width 76 height 16
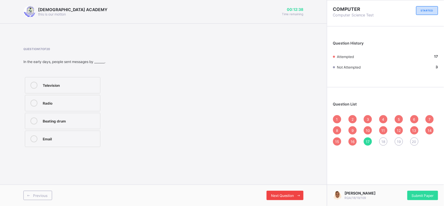
click at [279, 194] on span "Next Question" at bounding box center [282, 195] width 23 height 4
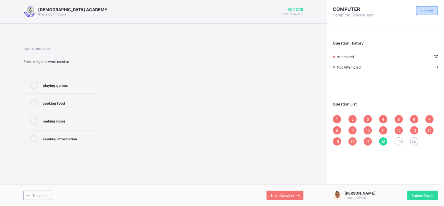
click at [88, 140] on div "sending information" at bounding box center [70, 138] width 54 height 6
click at [286, 191] on div "Next Question" at bounding box center [285, 195] width 37 height 9
click at [73, 83] on div "Computer age" at bounding box center [70, 85] width 54 height 6
click at [277, 195] on span "Next Question" at bounding box center [282, 195] width 23 height 4
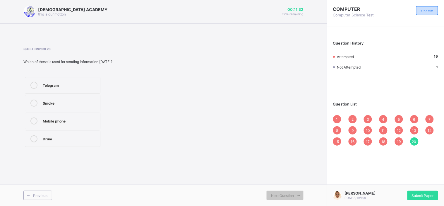
click at [94, 124] on label "Mobile phone" at bounding box center [63, 121] width 76 height 16
click at [299, 195] on icon at bounding box center [299, 196] width 4 height 4
click at [423, 191] on div "Submit Paper" at bounding box center [423, 195] width 31 height 9
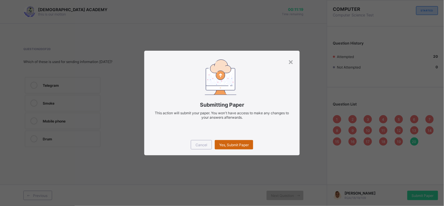
click at [239, 143] on span "Yes, Submit Paper" at bounding box center [234, 145] width 30 height 4
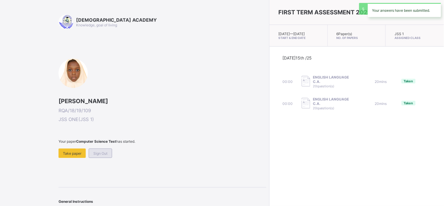
click at [106, 153] on span "Sign Out" at bounding box center [100, 153] width 14 height 4
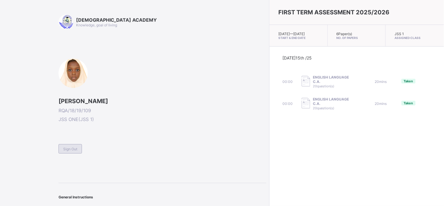
click at [74, 147] on span "Sign Out" at bounding box center [70, 149] width 14 height 4
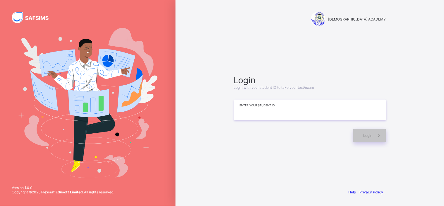
click at [237, 113] on input at bounding box center [310, 110] width 152 height 21
type input "**********"
click at [368, 138] on div "Login" at bounding box center [369, 135] width 33 height 13
click at [358, 138] on div "Login" at bounding box center [369, 135] width 33 height 13
click at [268, 116] on input "**********" at bounding box center [310, 110] width 152 height 21
